Goal: Navigation & Orientation: Go to known website

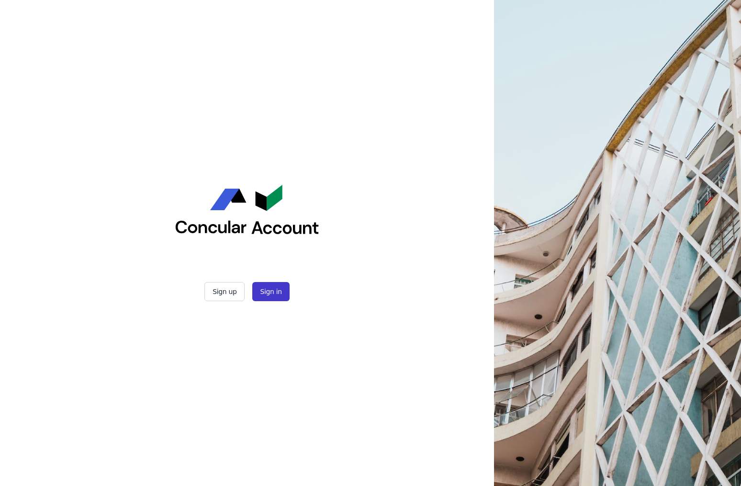
click at [277, 294] on button "Sign in" at bounding box center [270, 291] width 37 height 19
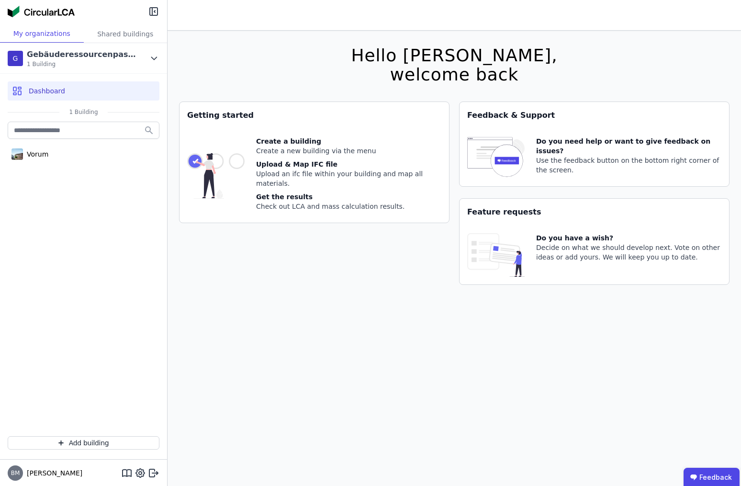
click at [371, 70] on div "Hello [PERSON_NAME], welcome back You currently using a beta version. It could …" at bounding box center [454, 274] width 550 height 486
